Goal: Find specific page/section

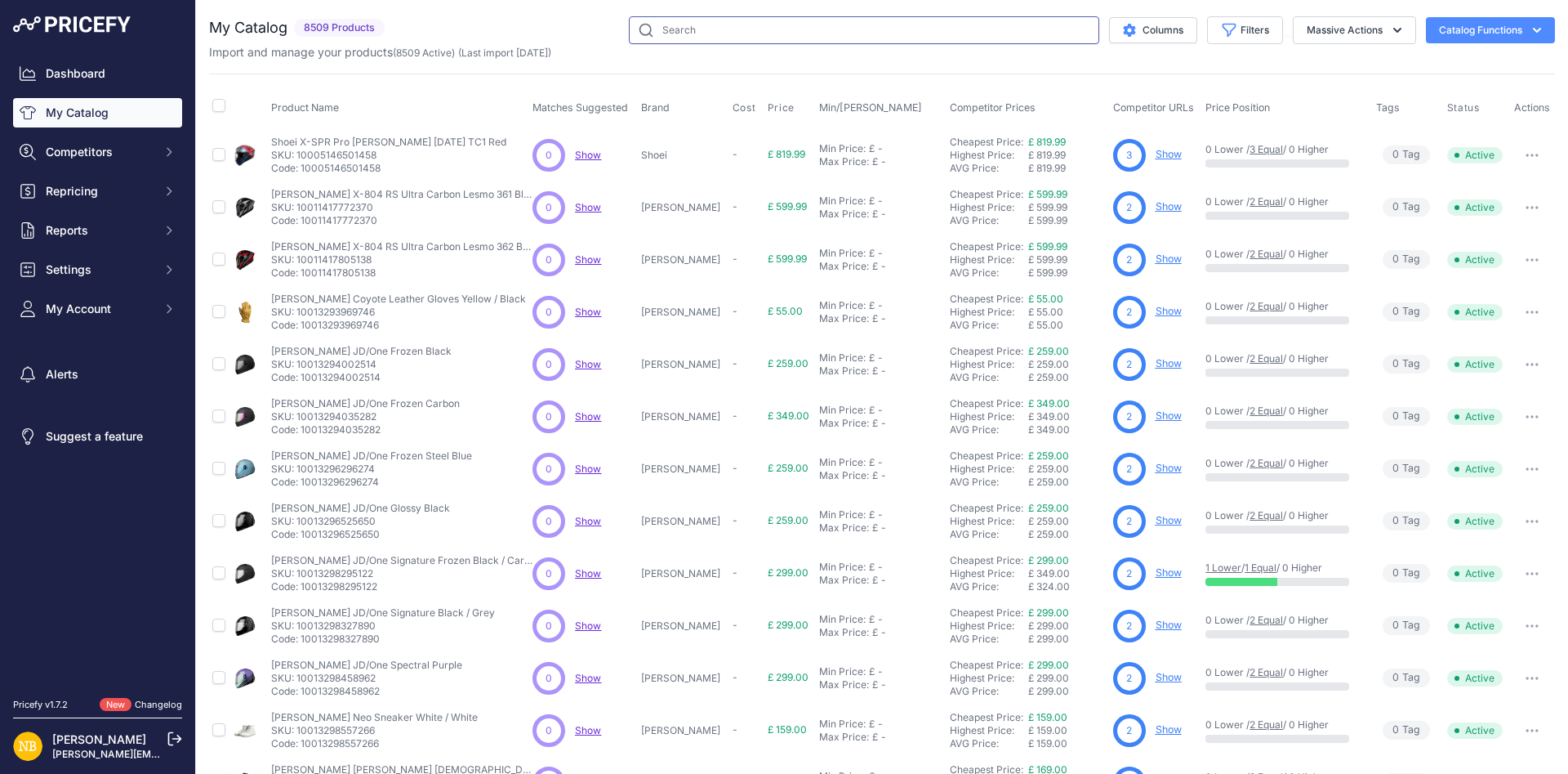
click at [732, 22] on input "text" at bounding box center [864, 30] width 470 height 27
type input "inferno"
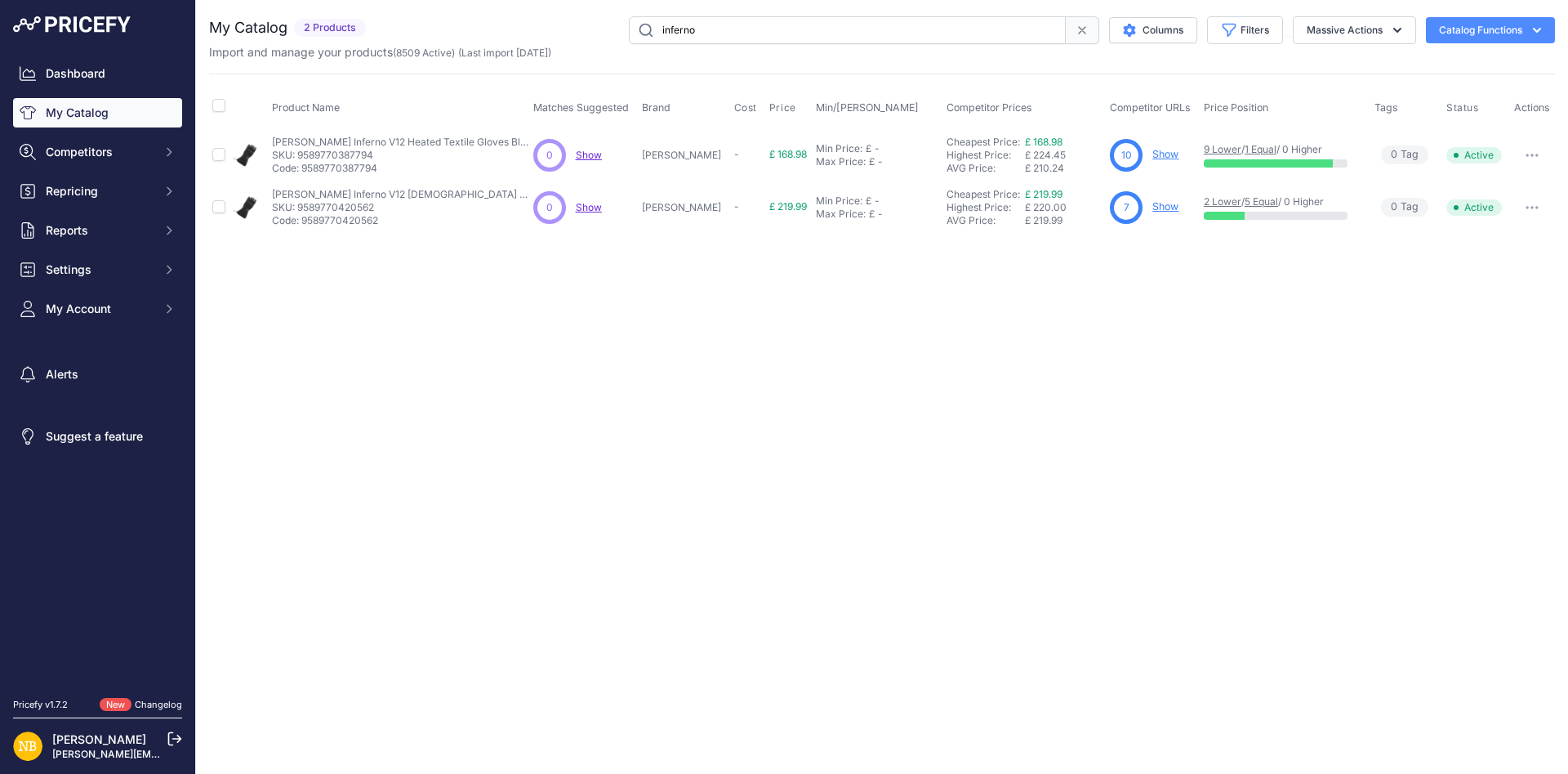
click at [1152, 150] on link "Show" at bounding box center [1165, 153] width 26 height 13
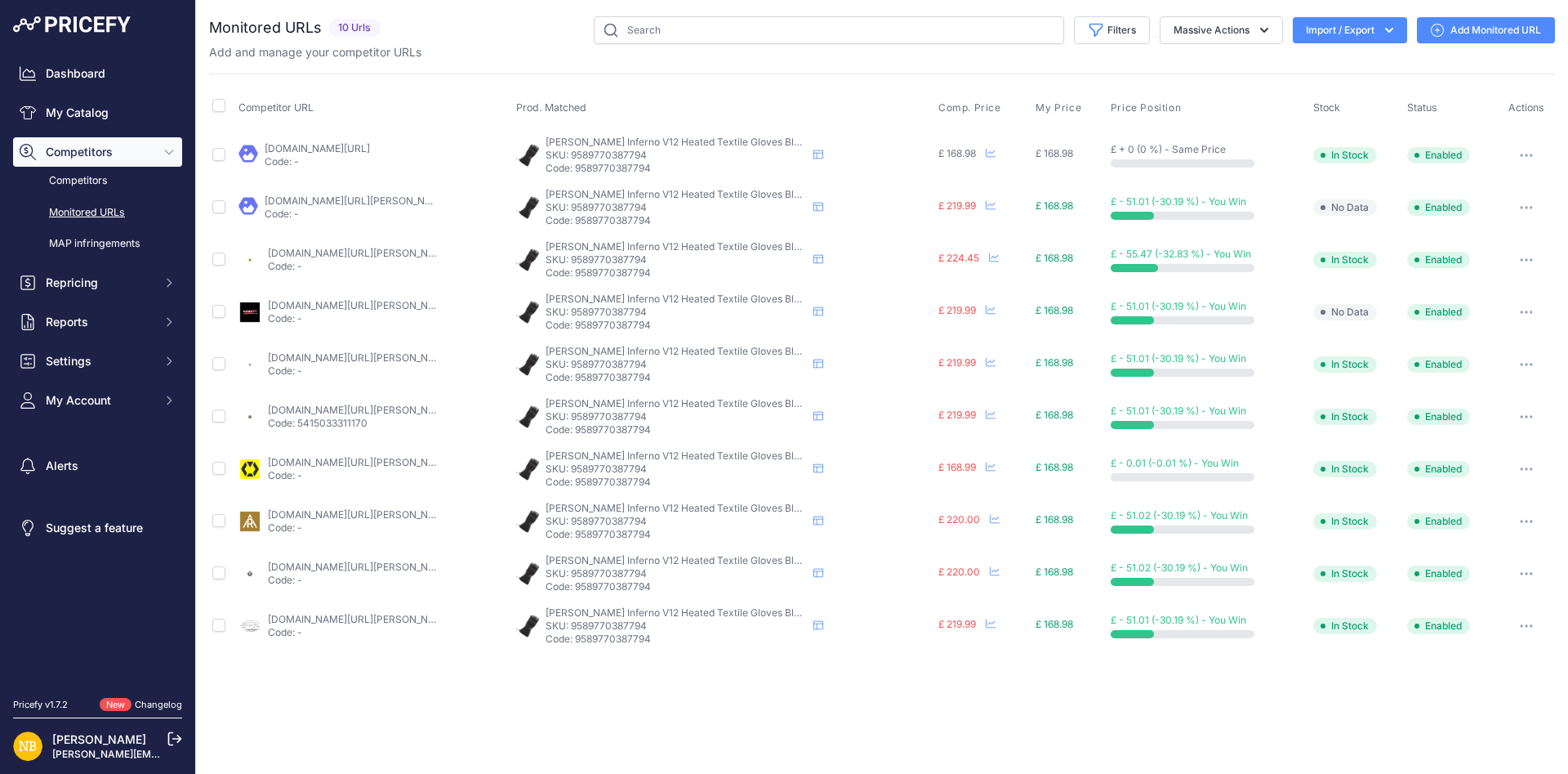
click at [336, 151] on link "[DOMAIN_NAME][URL]" at bounding box center [318, 148] width 106 height 13
click at [377, 463] on link "[DOMAIN_NAME][URL][PERSON_NAME]" at bounding box center [360, 461] width 185 height 13
